Goal: Share content: Share content

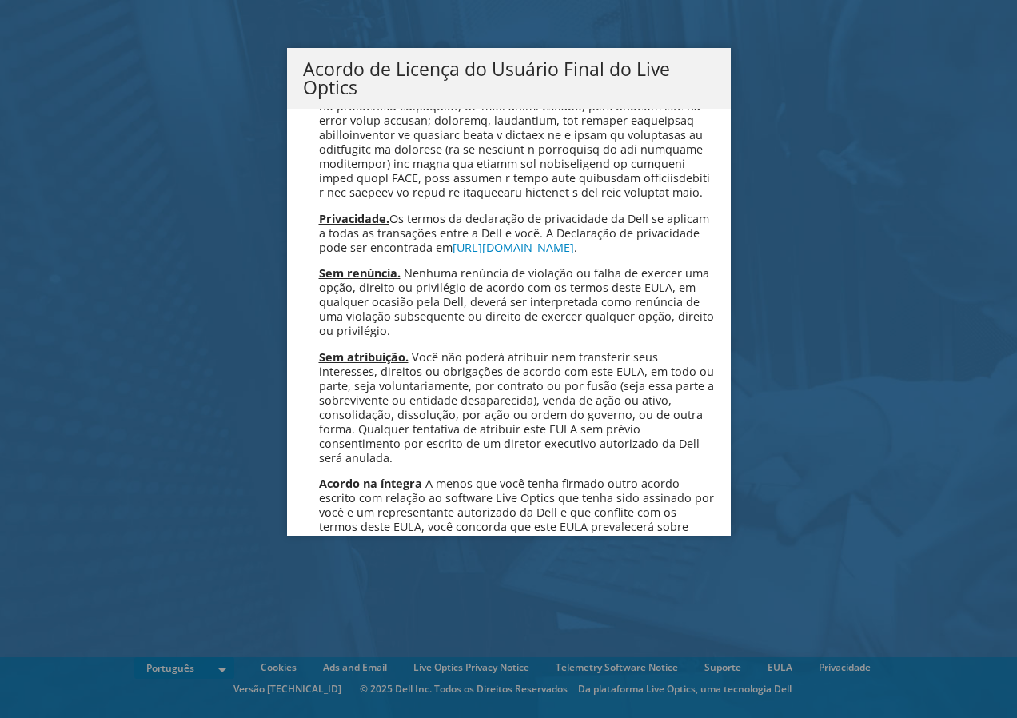
scroll to position [6392, 0]
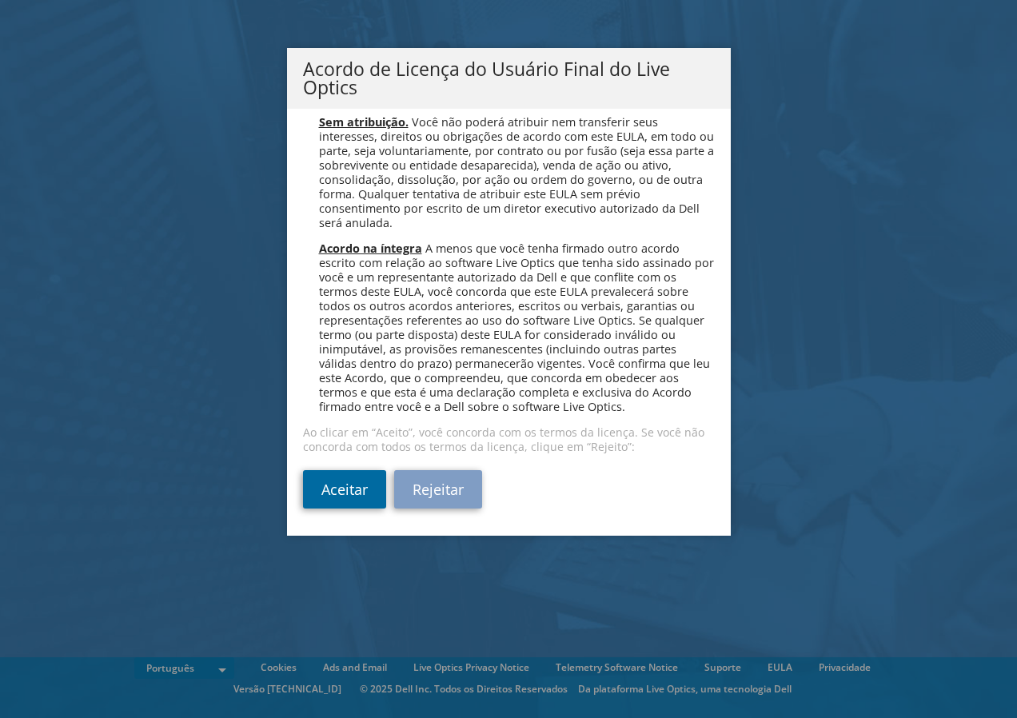
click at [333, 484] on link "Aceitar" at bounding box center [344, 489] width 83 height 38
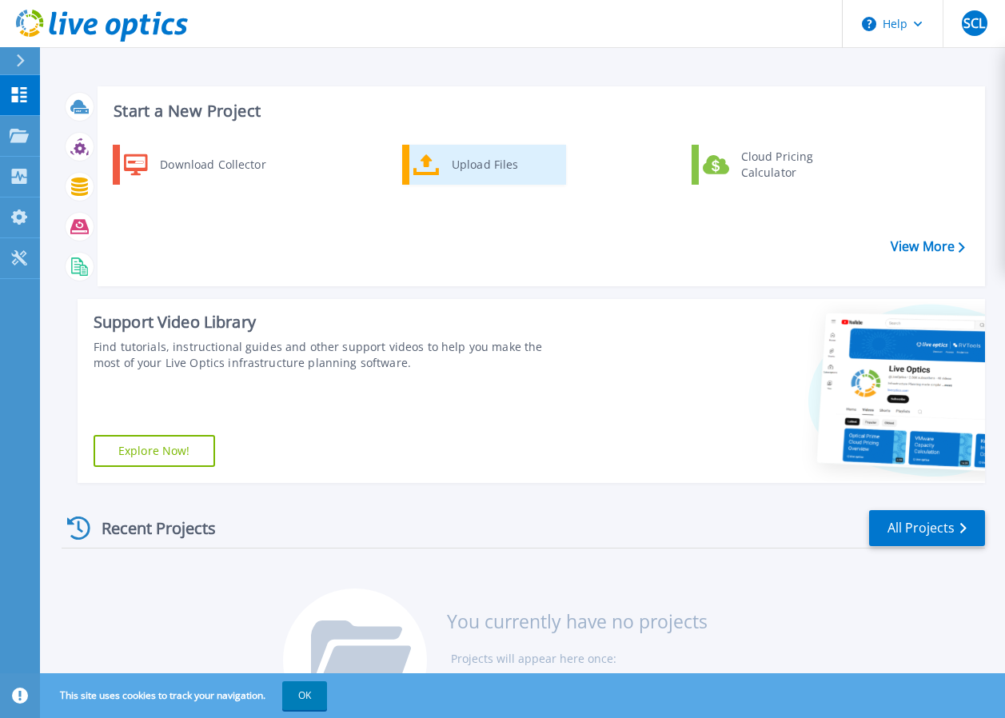
click at [457, 165] on div "Upload Files" at bounding box center [503, 165] width 118 height 32
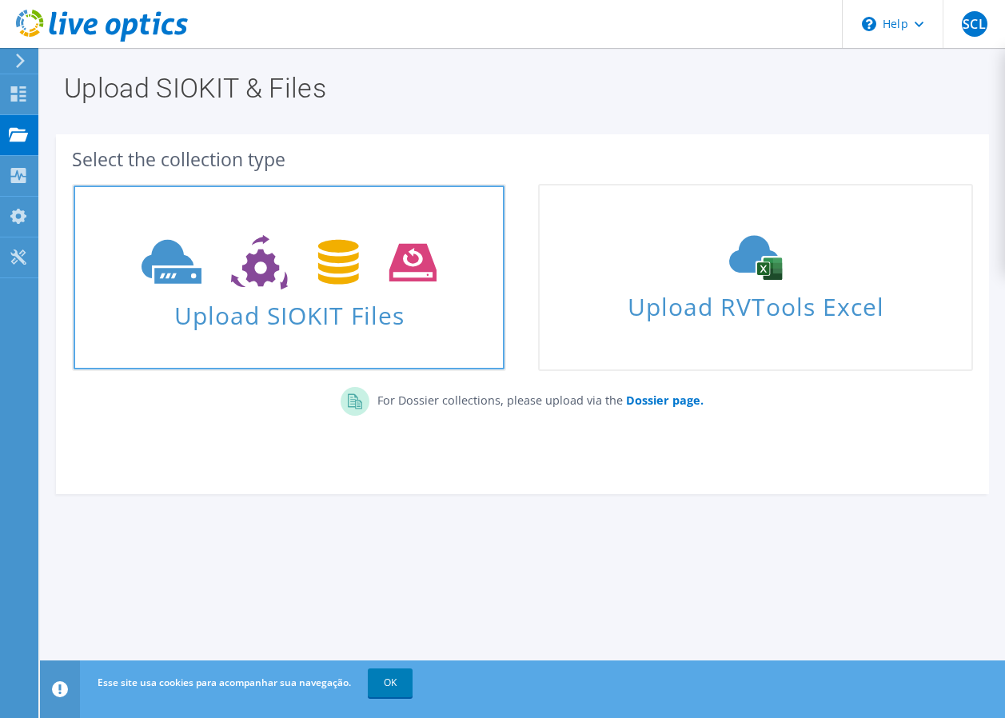
click at [314, 306] on span "Upload SIOKIT Files" at bounding box center [289, 310] width 431 height 34
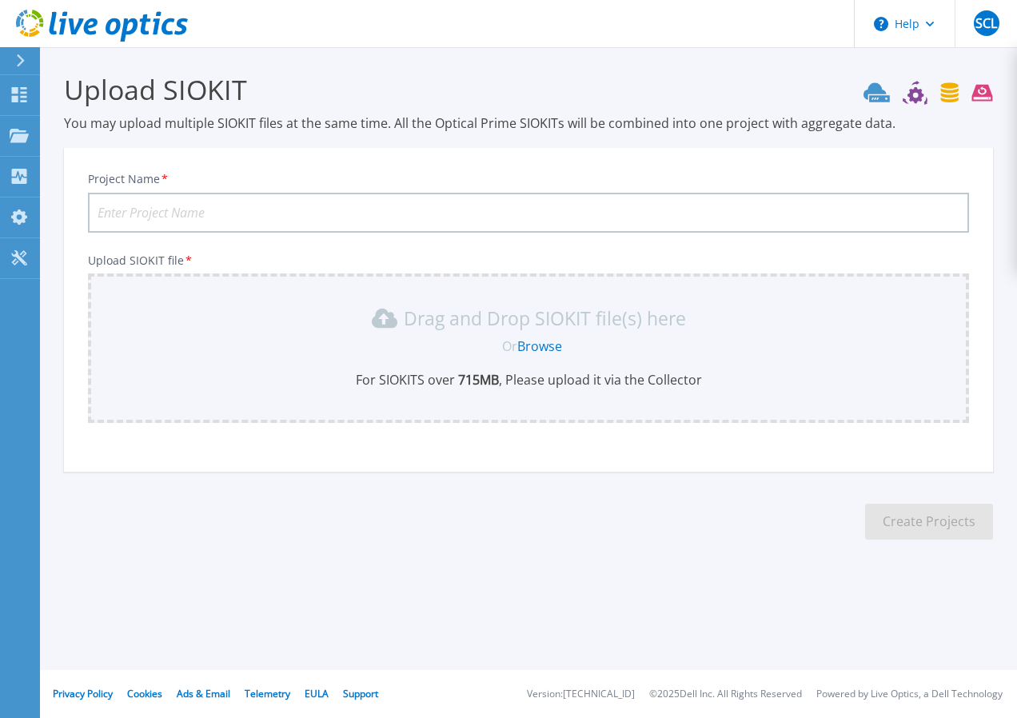
click at [540, 349] on link "Browse" at bounding box center [539, 346] width 45 height 18
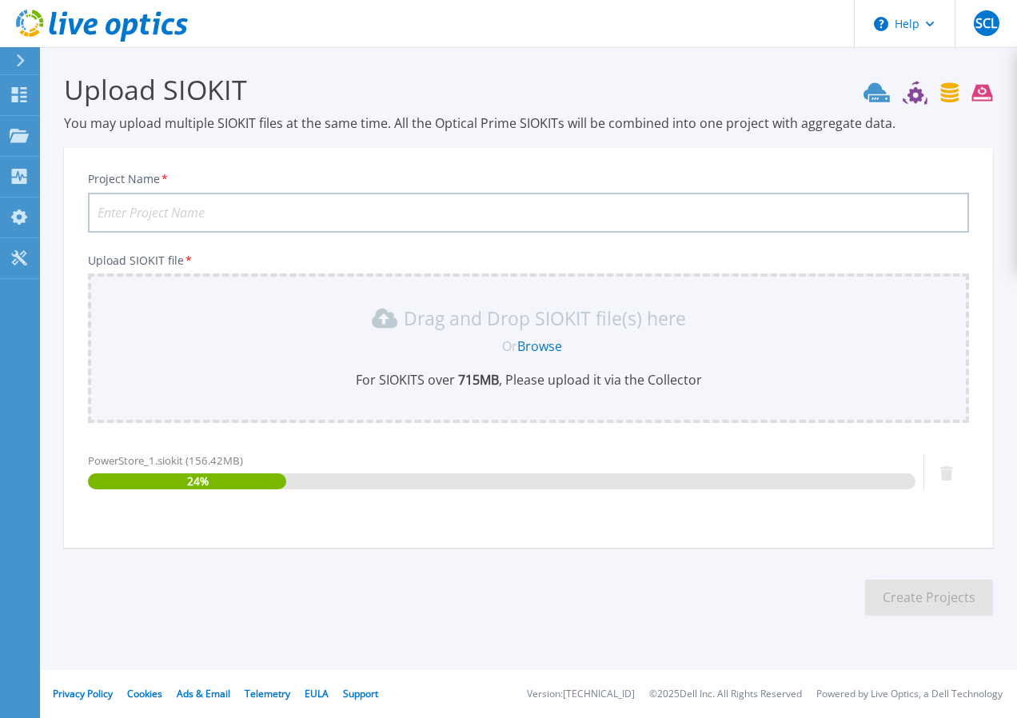
click at [189, 198] on input "Project Name *" at bounding box center [528, 213] width 881 height 40
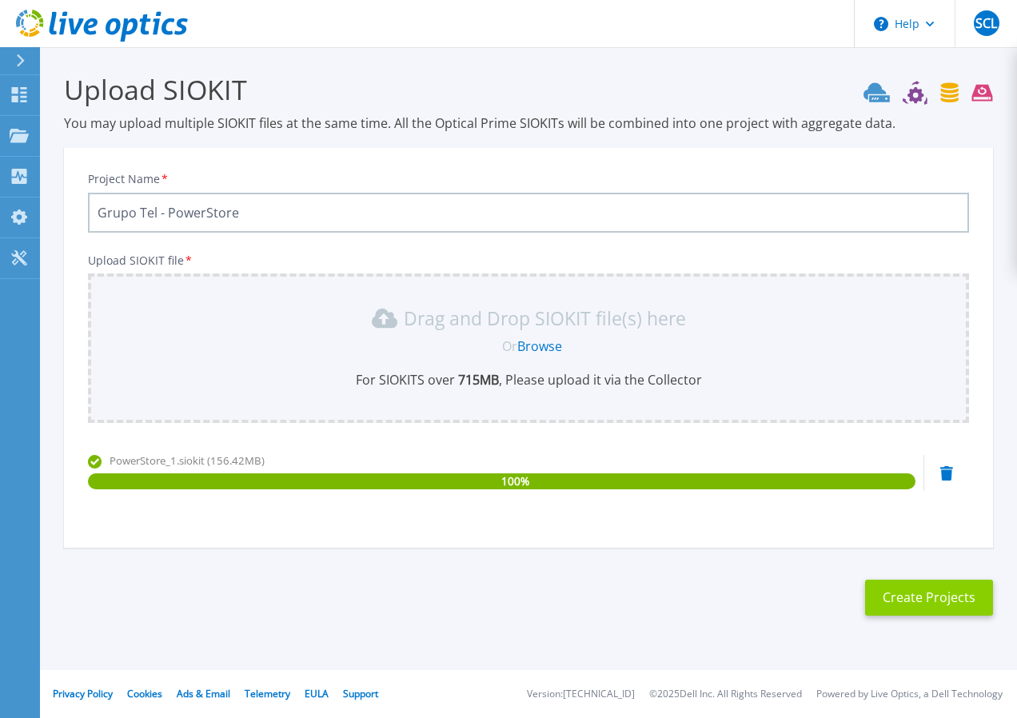
type input "Grupo Tel - PowerStore"
click at [929, 590] on button "Create Projects" at bounding box center [929, 598] width 128 height 36
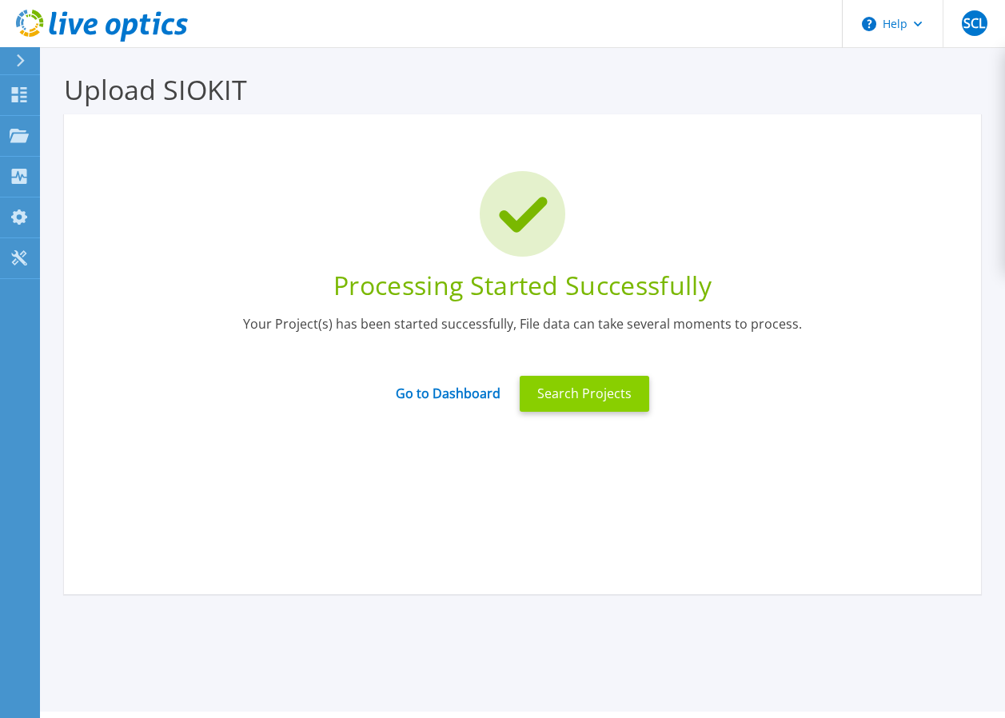
click at [547, 390] on button "Search Projects" at bounding box center [585, 394] width 130 height 36
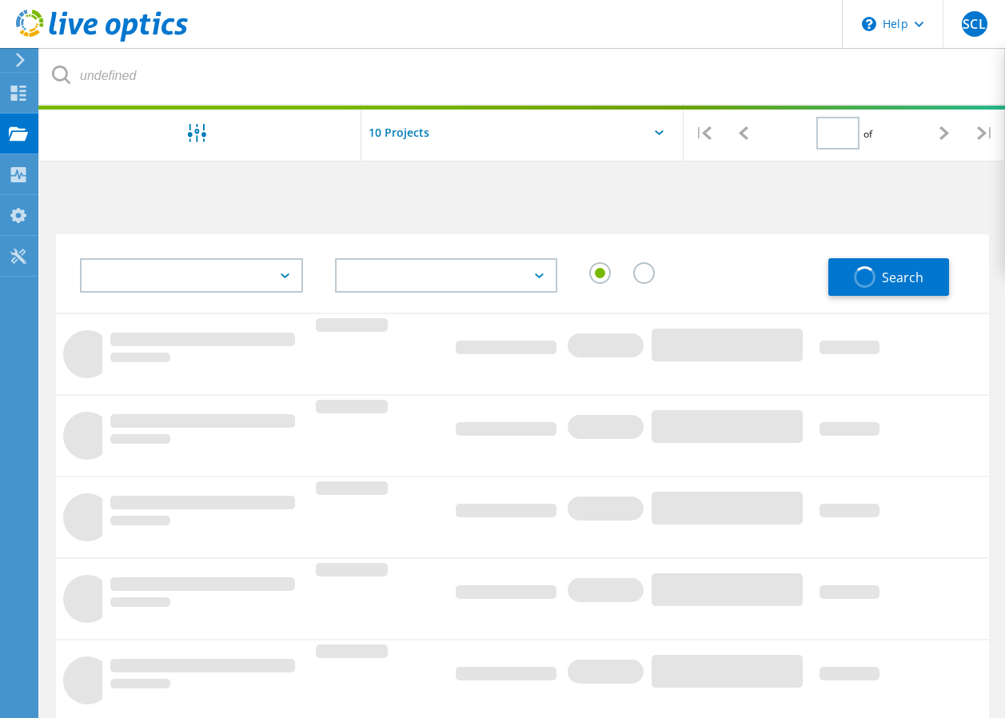
type input "1"
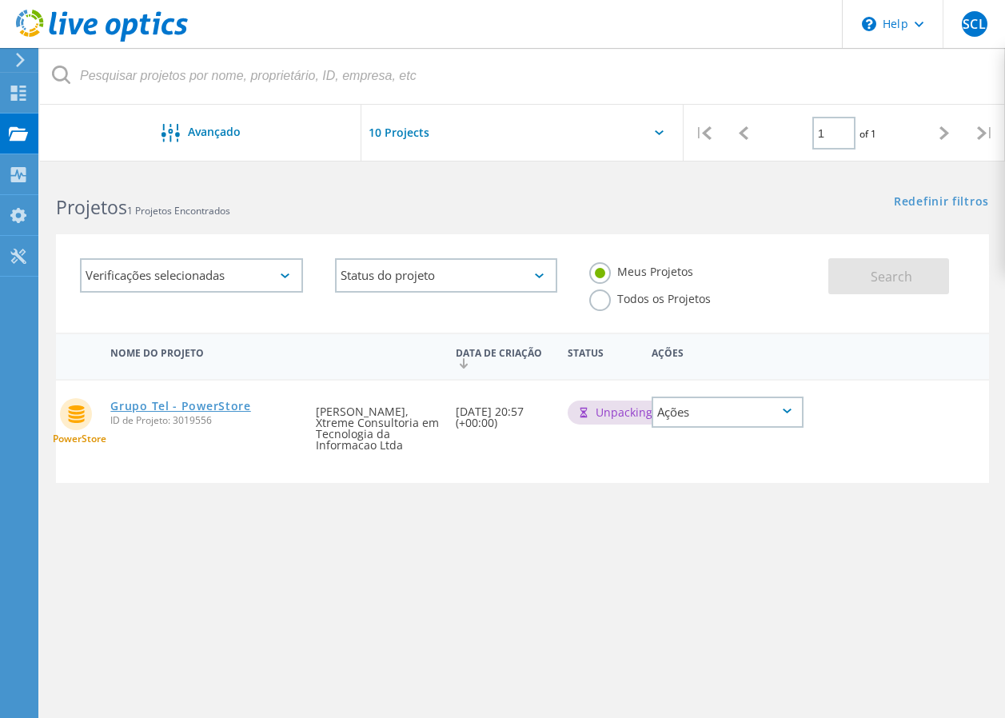
click at [166, 411] on link "Grupo Tel - PowerStore" at bounding box center [180, 406] width 140 height 11
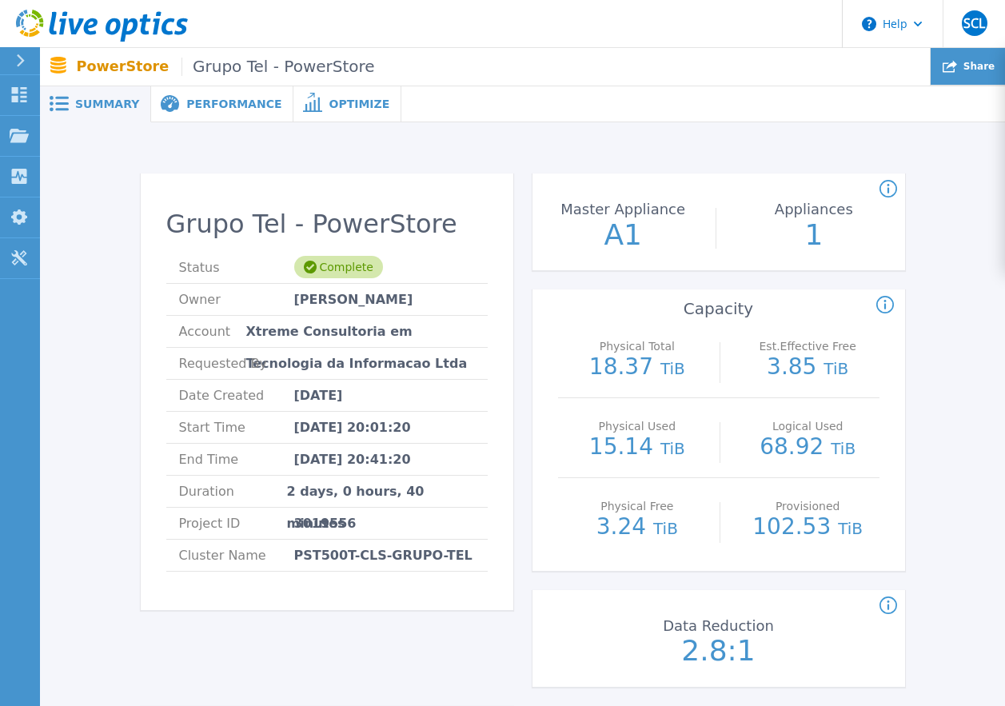
click at [972, 66] on span "Share" at bounding box center [979, 67] width 31 height 10
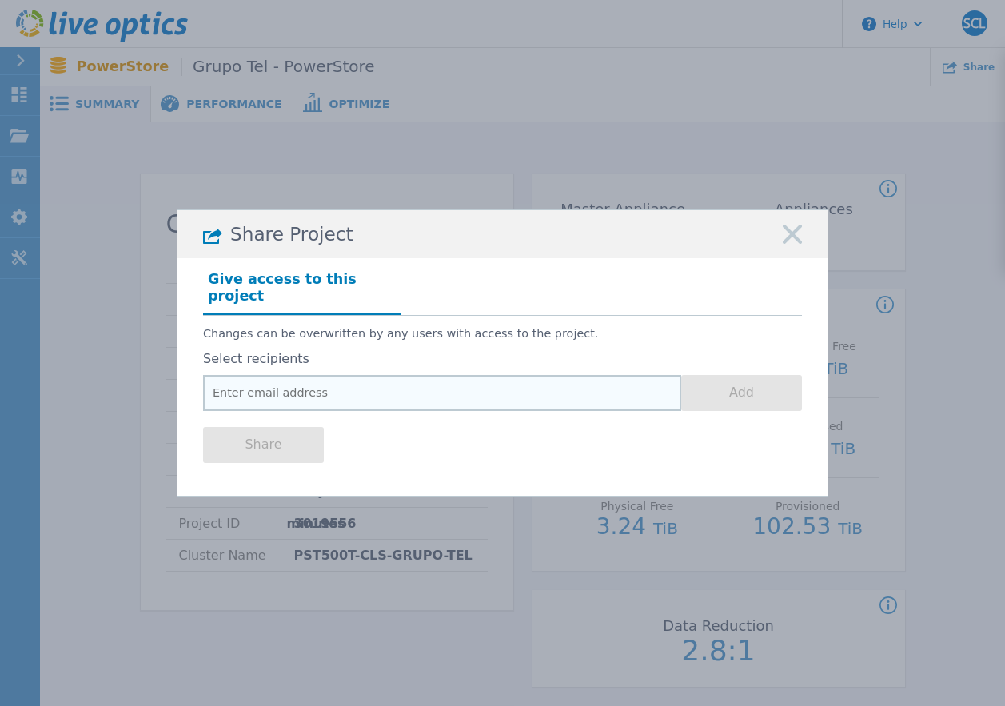
click at [337, 385] on input "email" at bounding box center [442, 393] width 478 height 36
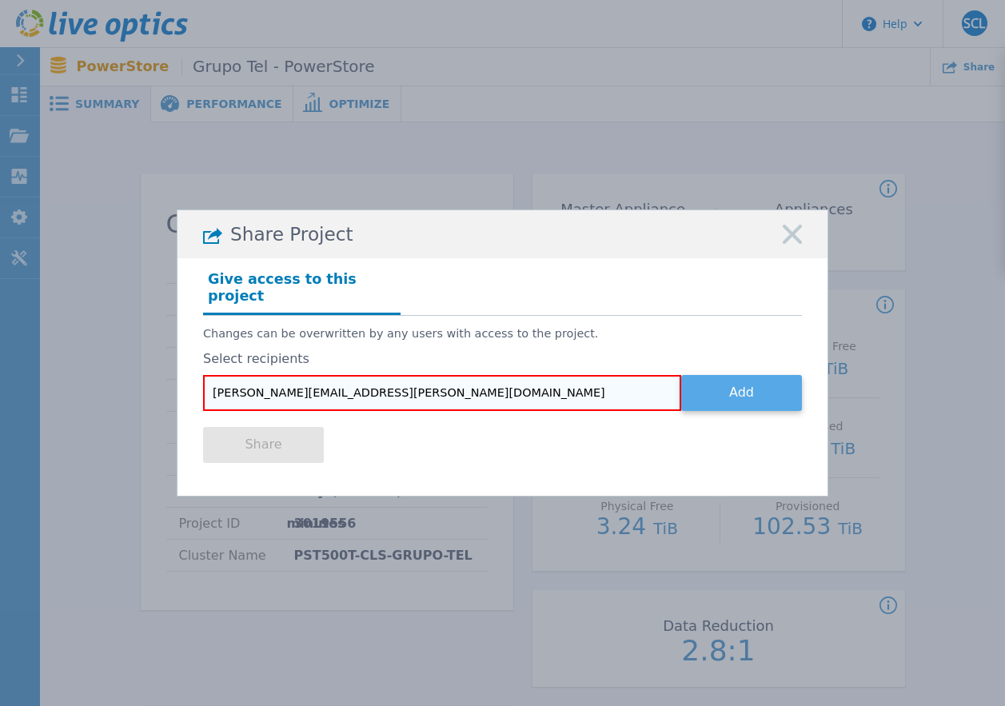
type input "[PERSON_NAME][EMAIL_ADDRESS][PERSON_NAME][DOMAIN_NAME]"
click at [735, 382] on button "Add" at bounding box center [741, 393] width 121 height 36
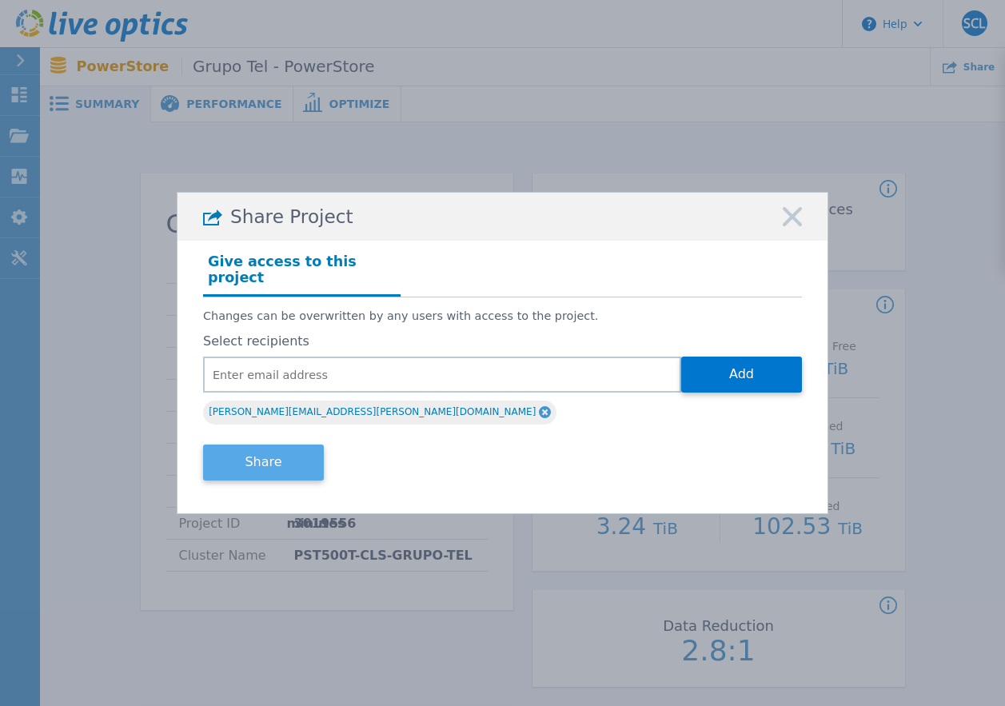
click at [261, 450] on button "Share" at bounding box center [263, 463] width 121 height 36
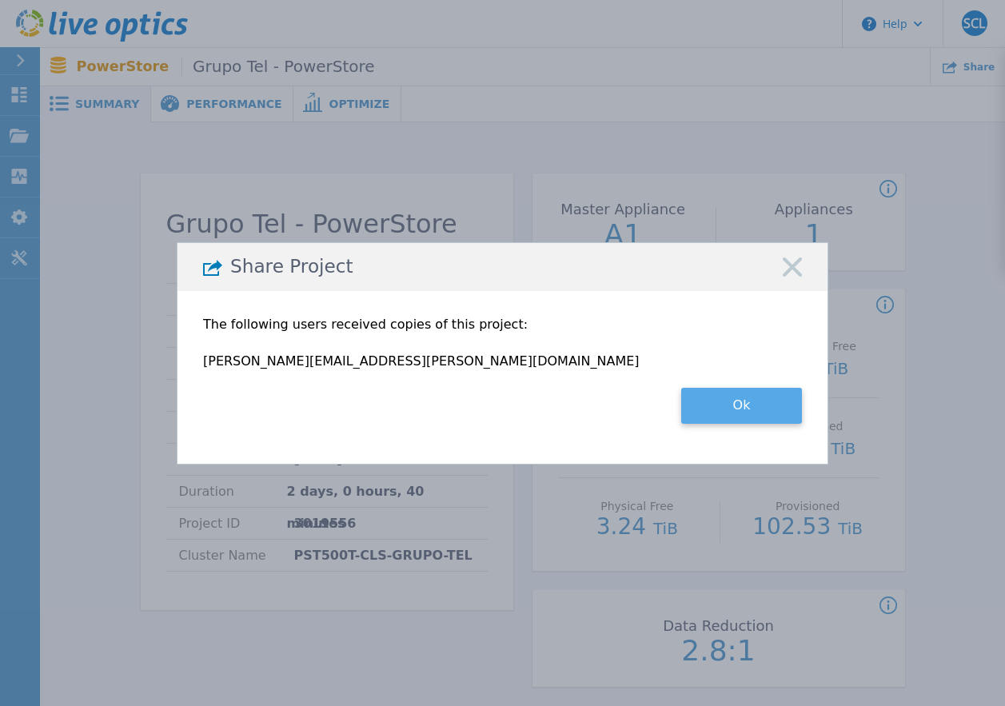
click at [736, 407] on button "Ok" at bounding box center [741, 406] width 121 height 36
